Goal: Check status

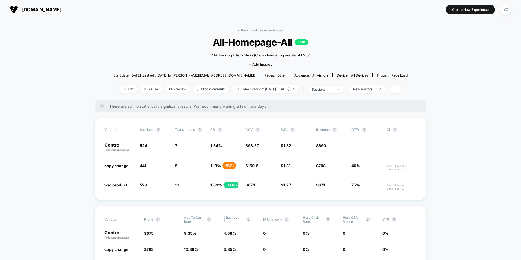
click at [37, 11] on span "[DOMAIN_NAME]" at bounding box center [41, 10] width 39 height 6
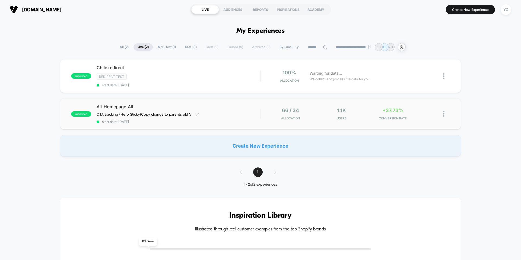
click at [227, 114] on div "All-Homepage-All CTA tracking (Hero Sticky) Copy change to parents old V Click …" at bounding box center [179, 114] width 164 height 20
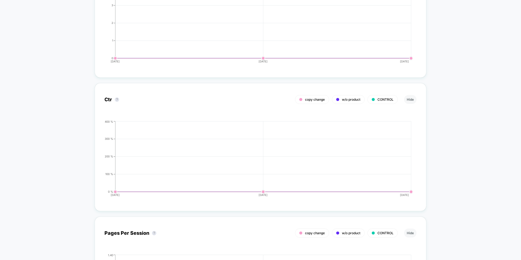
scroll to position [1900, 0]
